Goal: Information Seeking & Learning: Find specific fact

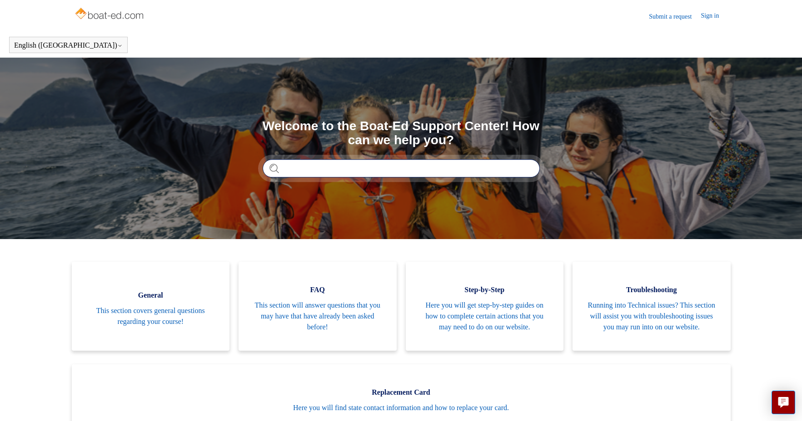
click at [451, 171] on input "Search" at bounding box center [400, 168] width 277 height 18
type input "**********"
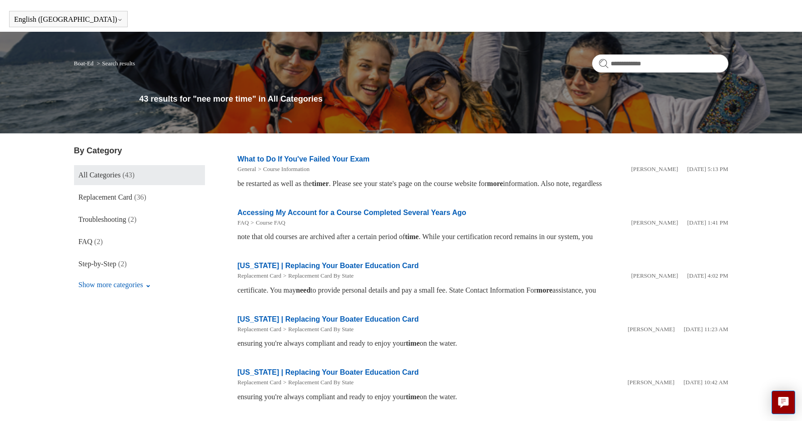
scroll to position [46, 0]
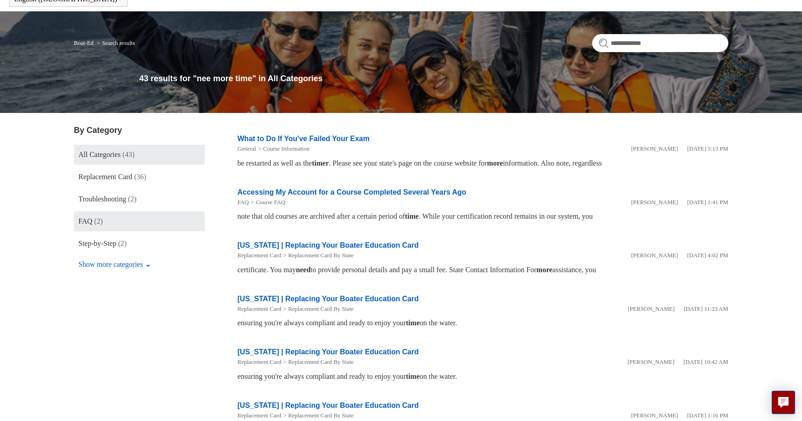
click at [104, 227] on link "FAQ (2)" at bounding box center [139, 222] width 131 height 20
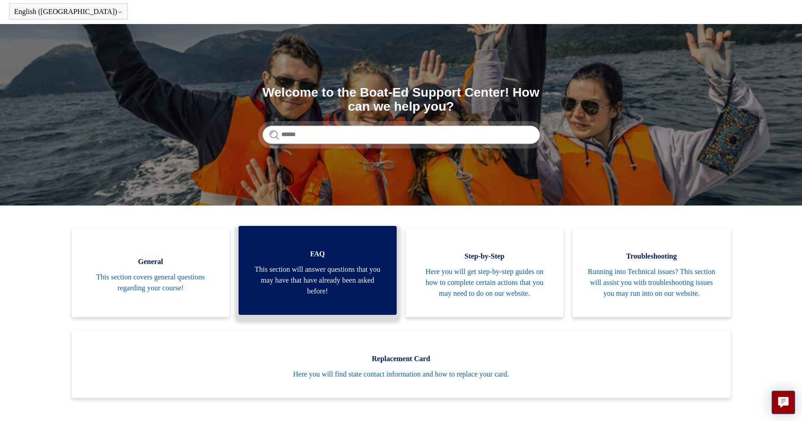
scroll to position [35, 0]
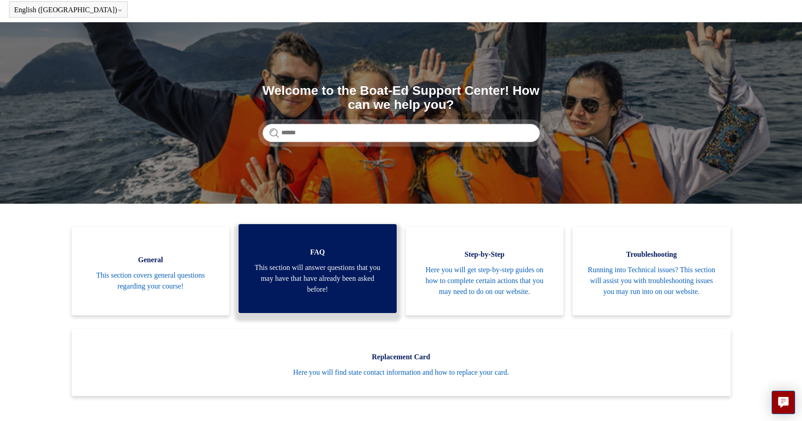
click at [326, 274] on span "This section will answer questions that you may have that have already been ask…" at bounding box center [317, 278] width 131 height 33
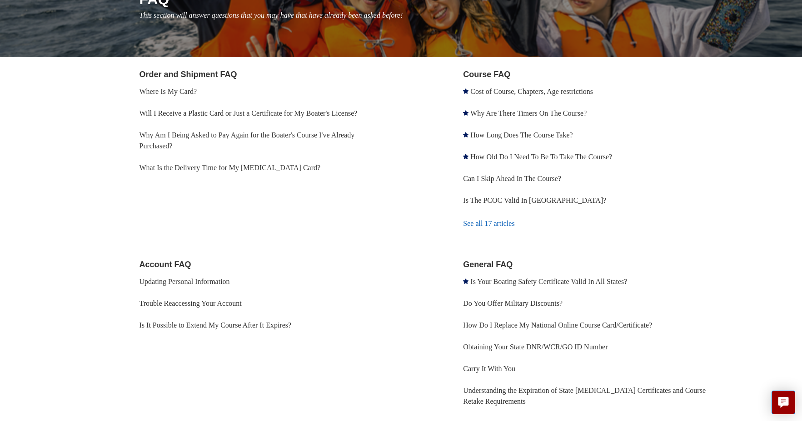
scroll to position [149, 0]
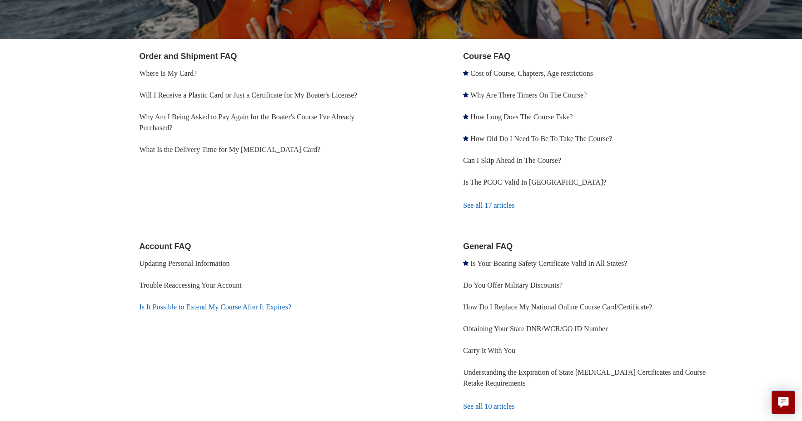
click at [291, 308] on link "Is It Possible to Extend My Course After It Expires?" at bounding box center [215, 307] width 152 height 8
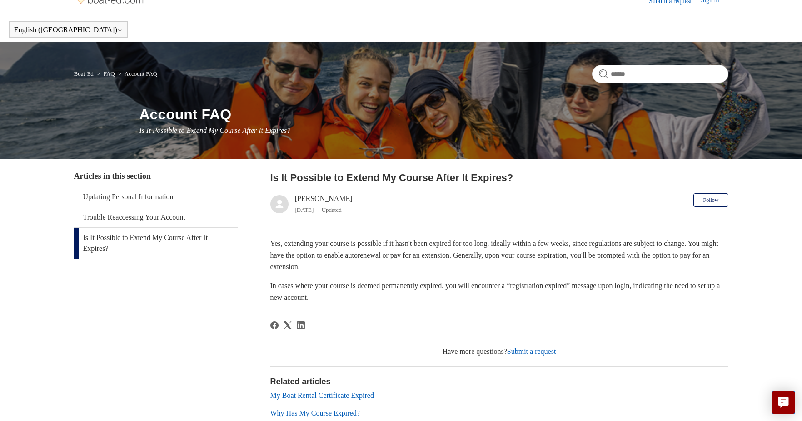
scroll to position [36, 0]
